Goal: Find contact information: Find contact information

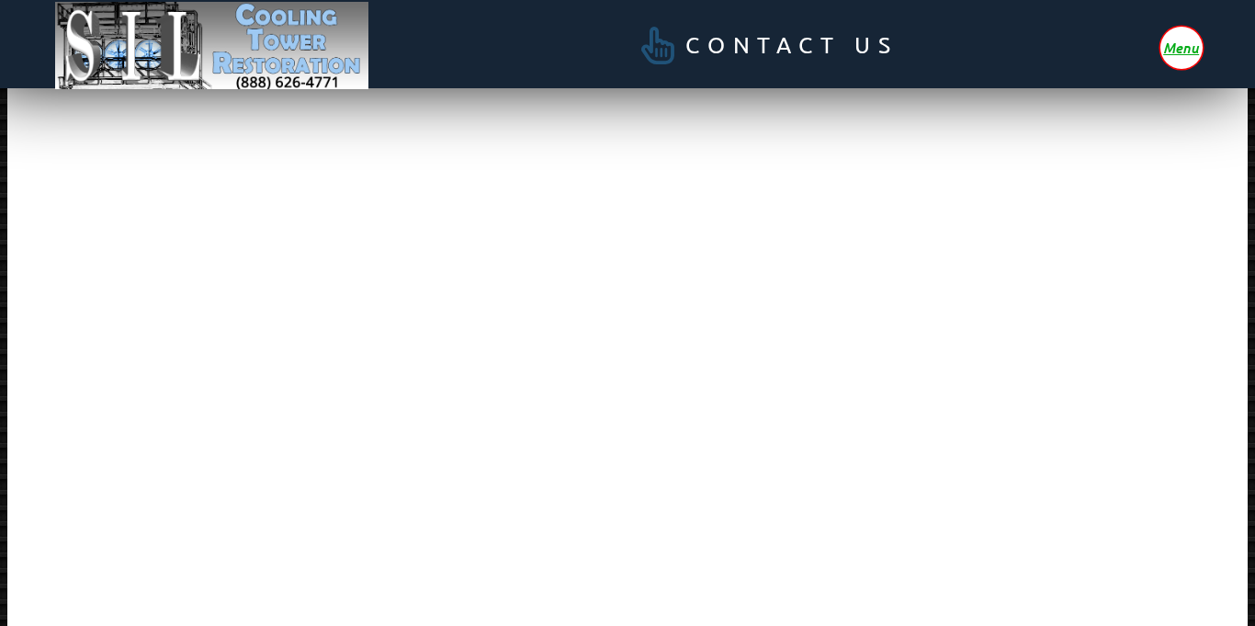
scroll to position [275, 0]
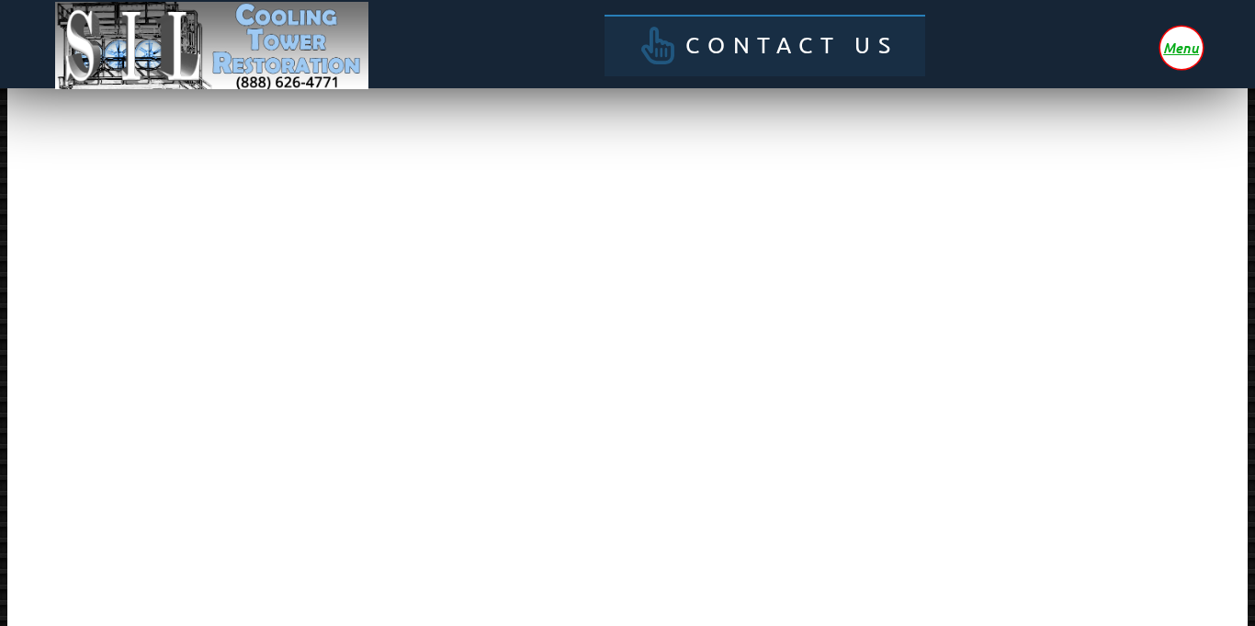
click at [743, 50] on span "Contact Us" at bounding box center [791, 45] width 212 height 23
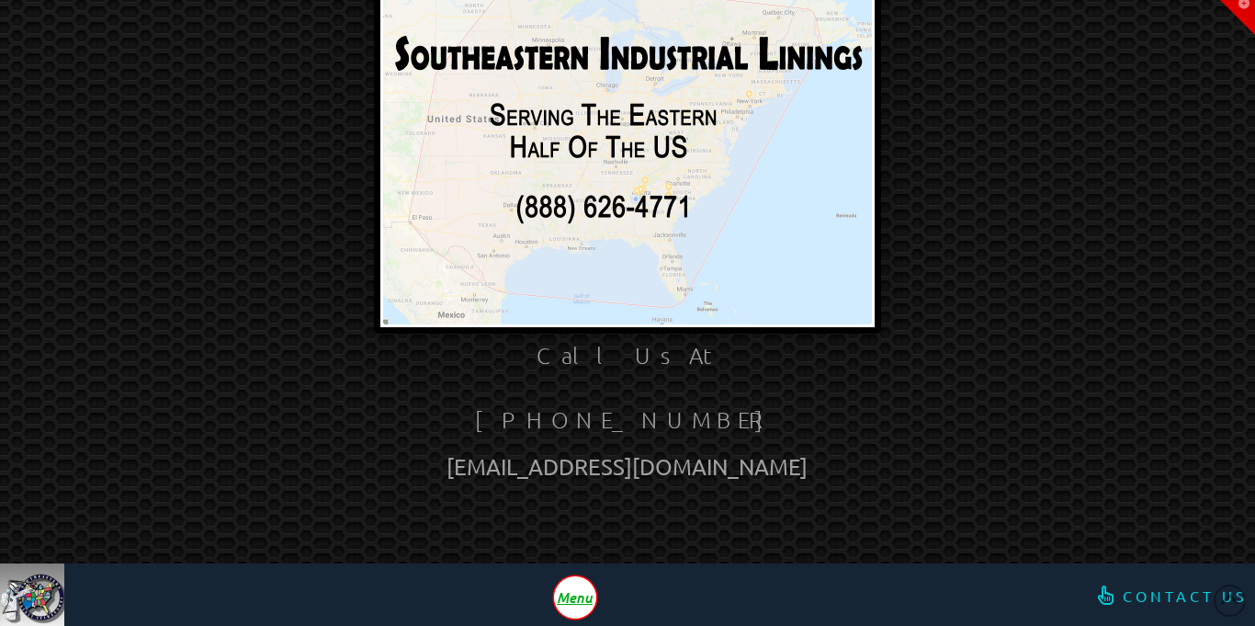
scroll to position [141, 0]
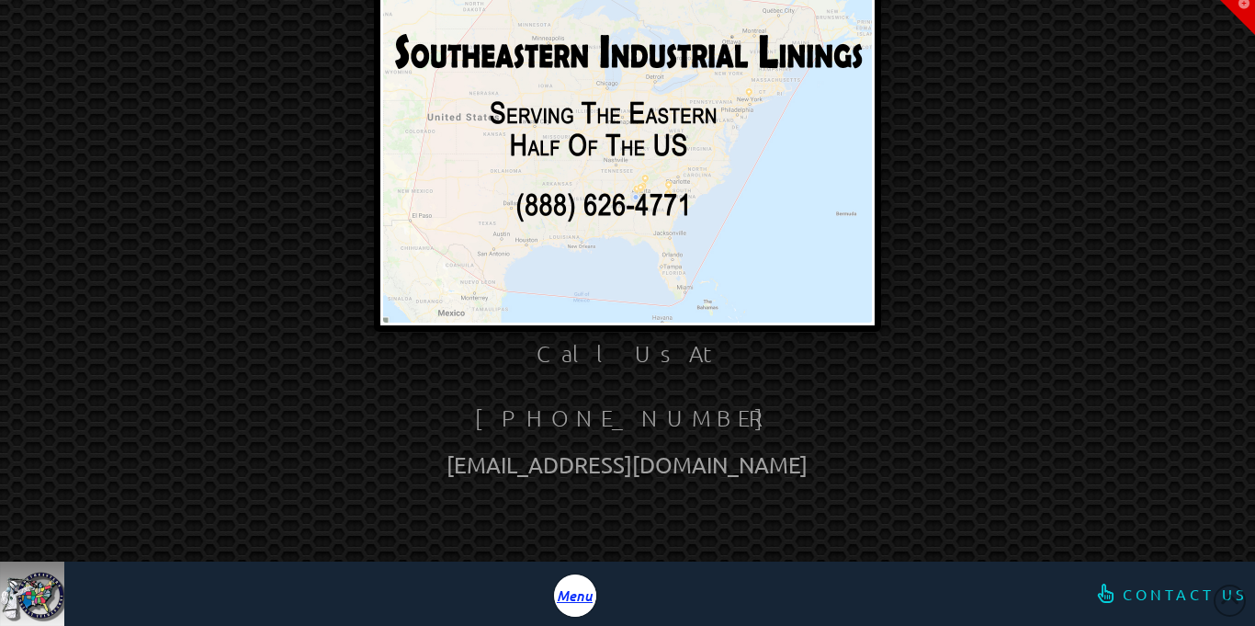
click at [579, 589] on span "Menu" at bounding box center [575, 595] width 36 height 14
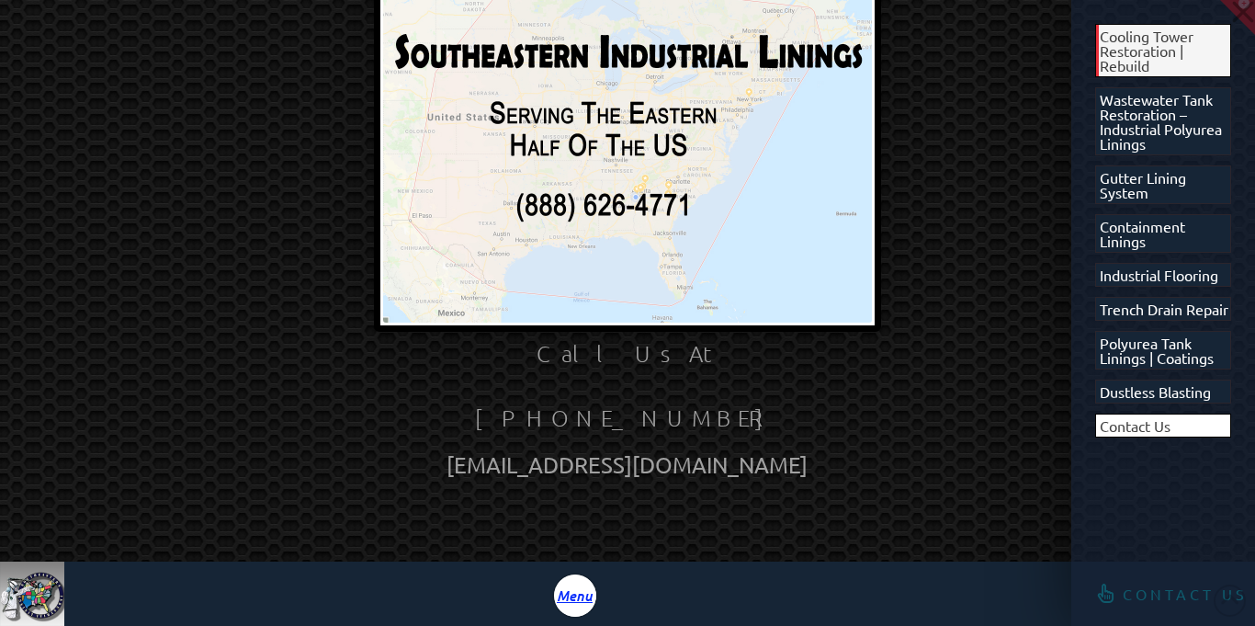
click at [1123, 52] on span "Cooling Tower Restoration | Rebuild" at bounding box center [1164, 50] width 131 height 44
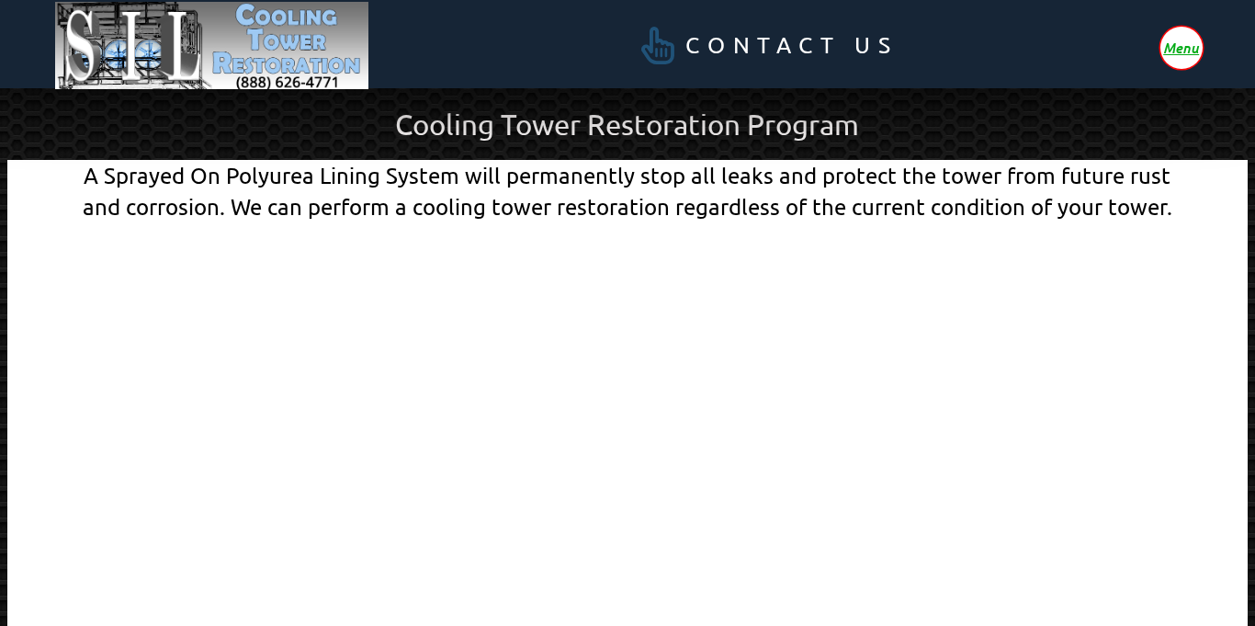
scroll to position [100, 0]
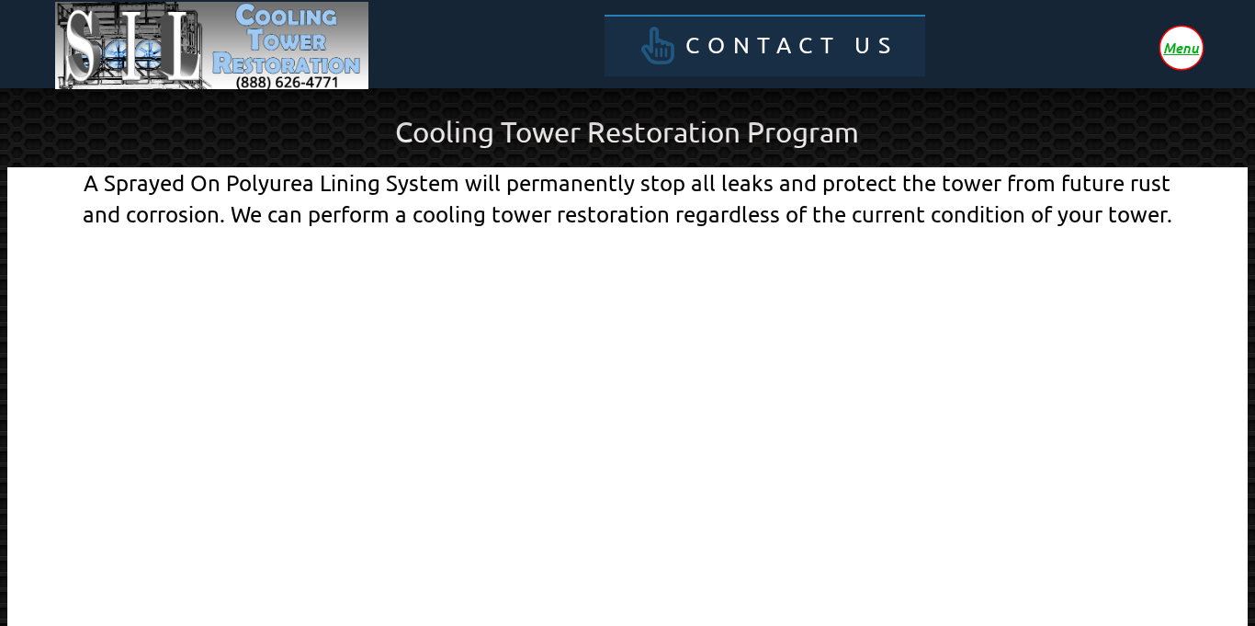
click at [749, 44] on span "Contact Us" at bounding box center [791, 45] width 212 height 23
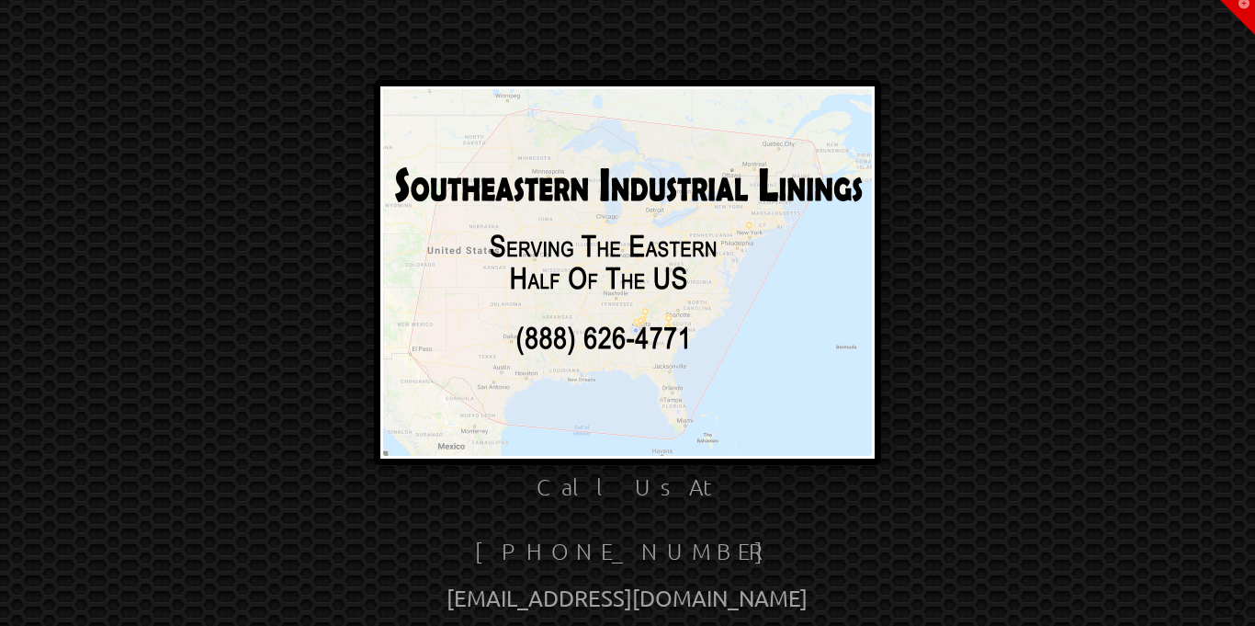
scroll to position [9, 0]
